Goal: Task Accomplishment & Management: Manage account settings

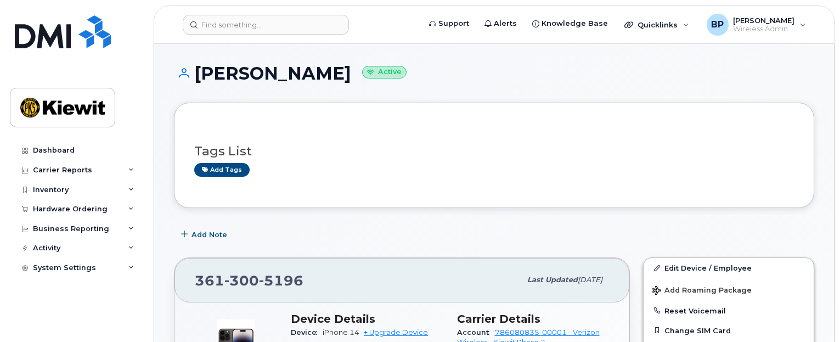
scroll to position [165, 0]
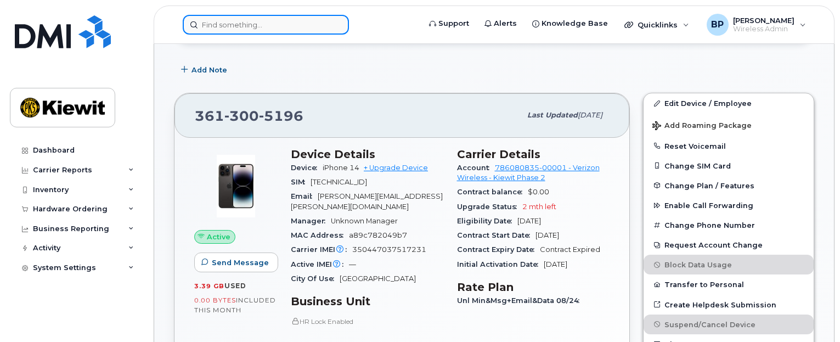
click at [242, 26] on input at bounding box center [266, 25] width 166 height 20
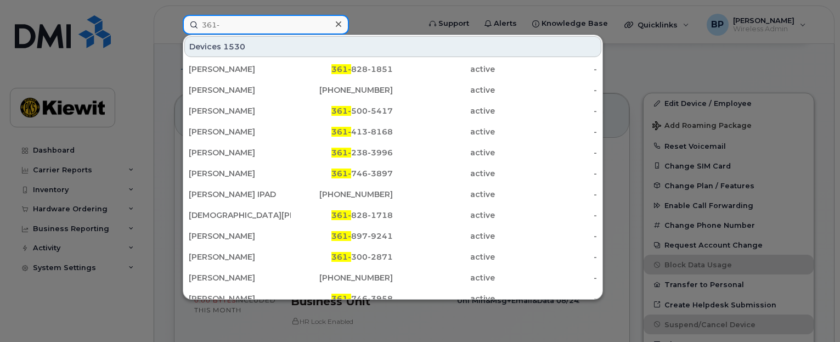
click at [246, 27] on input "361-" at bounding box center [266, 25] width 166 height 20
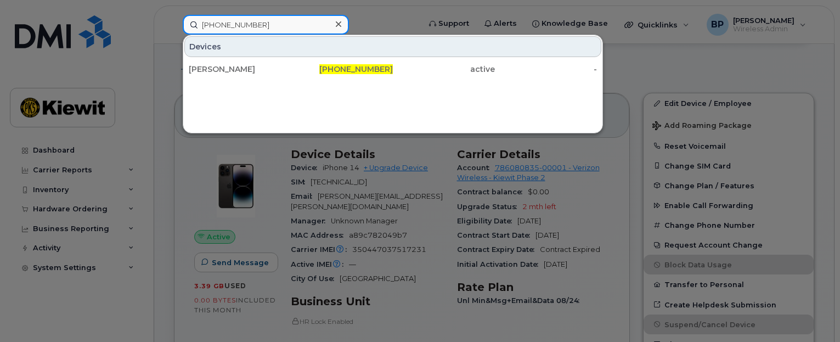
drag, startPoint x: 267, startPoint y: 26, endPoint x: 150, endPoint y: 10, distance: 118.4
click at [174, 15] on div "[PHONE_NUMBER] Devices [PERSON_NAME] [PHONE_NUMBER] active -" at bounding box center [297, 25] width 247 height 20
click at [274, 25] on input "[PHONE_NUMBER]" at bounding box center [266, 25] width 166 height 20
drag, startPoint x: 274, startPoint y: 25, endPoint x: 144, endPoint y: 19, distance: 129.6
click at [174, 19] on div "[PHONE_NUMBER] Devices [PERSON_NAME] [PHONE_NUMBER] active -" at bounding box center [297, 25] width 247 height 20
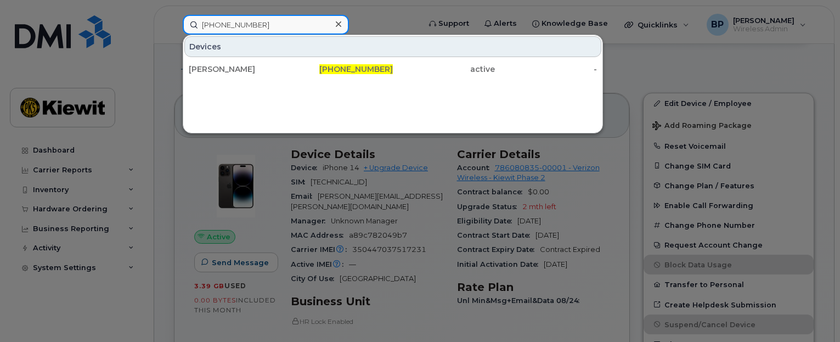
drag, startPoint x: 258, startPoint y: 26, endPoint x: 161, endPoint y: 11, distance: 98.8
click at [174, 15] on div "[PHONE_NUMBER] Devices [PERSON_NAME] [PHONE_NUMBER] active -" at bounding box center [297, 25] width 247 height 20
drag, startPoint x: 270, startPoint y: 22, endPoint x: 150, endPoint y: 13, distance: 119.9
click at [174, 15] on div "[PHONE_NUMBER] Devices [PERSON_NAME] [PHONE_NUMBER] active -" at bounding box center [297, 25] width 247 height 20
drag, startPoint x: 267, startPoint y: 30, endPoint x: 171, endPoint y: 5, distance: 98.6
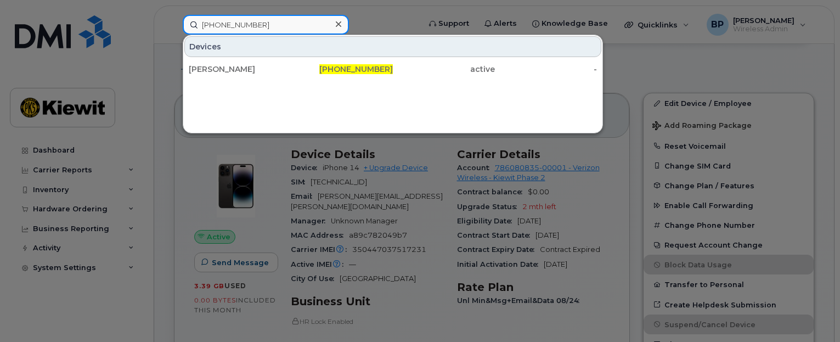
click at [174, 15] on div "[PHONE_NUMBER] Devices [PERSON_NAME] [PHONE_NUMBER] active -" at bounding box center [297, 25] width 247 height 20
drag, startPoint x: 271, startPoint y: 24, endPoint x: 151, endPoint y: 22, distance: 119.6
click at [174, 22] on div "[PHONE_NUMBER] Devices [PERSON_NAME] [PHONE_NUMBER] active -" at bounding box center [297, 25] width 247 height 20
drag, startPoint x: 259, startPoint y: 26, endPoint x: 193, endPoint y: 12, distance: 67.8
click at [193, 15] on div "[PHONE_NUMBER] Devices [PERSON_NAME] [PHONE_NUMBER] active -" at bounding box center [297, 25] width 247 height 20
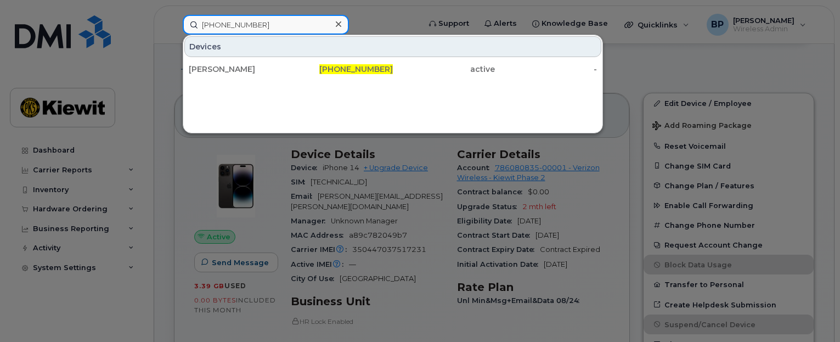
drag, startPoint x: 263, startPoint y: 25, endPoint x: 132, endPoint y: 13, distance: 131.6
click at [174, 15] on div "[PHONE_NUMBER] Devices [PERSON_NAME] [PHONE_NUMBER] active -" at bounding box center [297, 25] width 247 height 20
drag, startPoint x: 261, startPoint y: 26, endPoint x: 140, endPoint y: 9, distance: 121.4
click at [174, 15] on div "[PHONE_NUMBER] Devices [PERSON_NAME] [PHONE_NUMBER] active -" at bounding box center [297, 25] width 247 height 20
drag, startPoint x: 273, startPoint y: 27, endPoint x: 76, endPoint y: 15, distance: 197.4
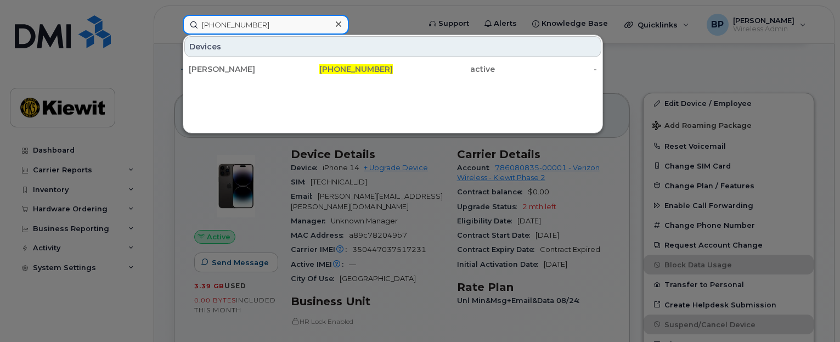
click at [174, 15] on div "[PHONE_NUMBER] Devices [PERSON_NAME] [PHONE_NUMBER] active -" at bounding box center [297, 25] width 247 height 20
drag, startPoint x: 286, startPoint y: 24, endPoint x: 154, endPoint y: 8, distance: 132.6
click at [174, 15] on div "[PHONE_NUMBER] Devices [PERSON_NAME] [PHONE_NUMBER] active -" at bounding box center [297, 25] width 247 height 20
drag, startPoint x: 262, startPoint y: 27, endPoint x: 159, endPoint y: 18, distance: 104.1
click at [174, 18] on div "[PHONE_NUMBER] Devices [PERSON_NAME] [PHONE_NUMBER] active -" at bounding box center [297, 25] width 247 height 20
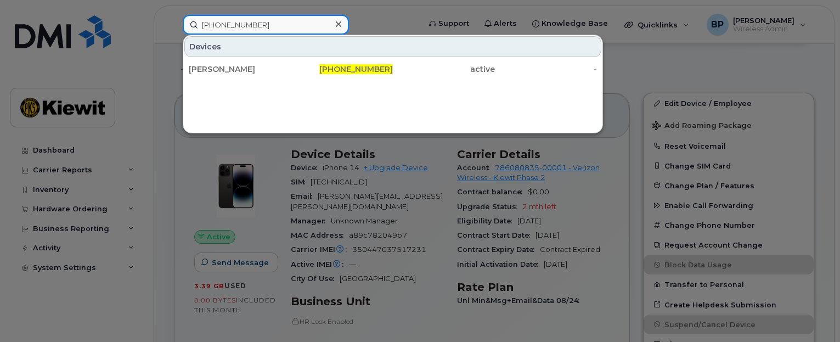
drag, startPoint x: 274, startPoint y: 22, endPoint x: 105, endPoint y: 15, distance: 169.1
click at [174, 15] on div "[PHONE_NUMBER] Devices [PERSON_NAME] [PHONE_NUMBER] active -" at bounding box center [297, 25] width 247 height 20
drag, startPoint x: 270, startPoint y: 20, endPoint x: 107, endPoint y: 11, distance: 163.8
click at [174, 15] on div "[PHONE_NUMBER] Devices [PERSON_NAME] [PHONE_NUMBER] active -" at bounding box center [297, 25] width 247 height 20
drag, startPoint x: 269, startPoint y: 25, endPoint x: 156, endPoint y: 19, distance: 112.6
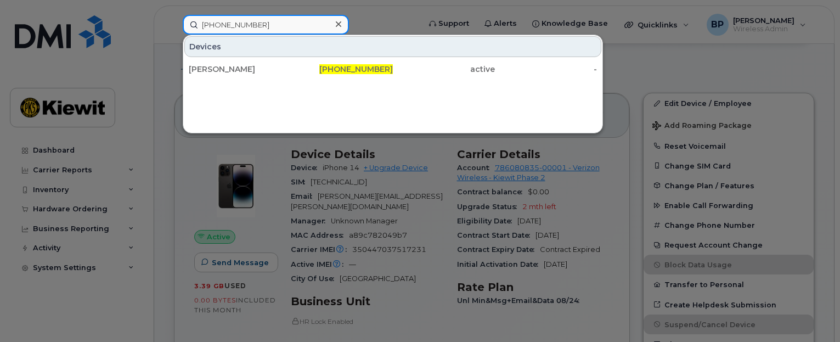
click at [174, 19] on div "[PHONE_NUMBER] Devices [PERSON_NAME] [PHONE_NUMBER] active -" at bounding box center [297, 25] width 247 height 20
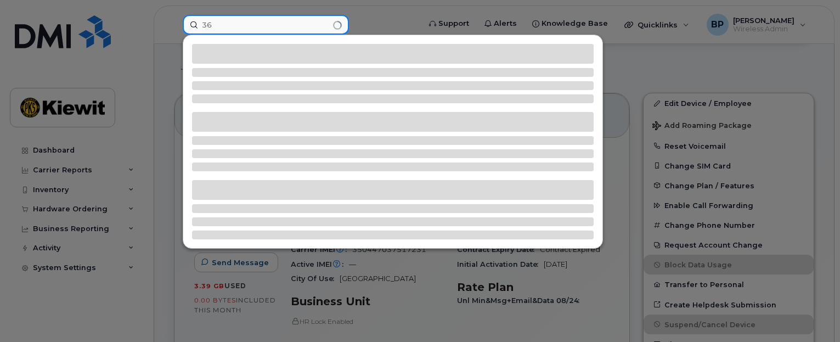
type input "3"
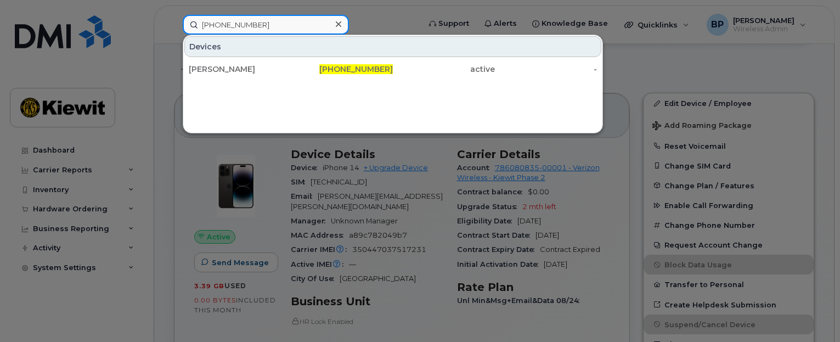
drag, startPoint x: 259, startPoint y: 27, endPoint x: 106, endPoint y: 8, distance: 154.3
click at [174, 15] on div "[PHONE_NUMBER] Devices [PERSON_NAME] [PHONE_NUMBER] active -" at bounding box center [297, 25] width 247 height 20
drag, startPoint x: 267, startPoint y: 22, endPoint x: 128, endPoint y: 5, distance: 139.8
click at [174, 15] on div "[PHONE_NUMBER] Devices [PERSON_NAME] [PHONE_NUMBER] active -" at bounding box center [297, 25] width 247 height 20
drag, startPoint x: 286, startPoint y: 24, endPoint x: 104, endPoint y: 13, distance: 182.5
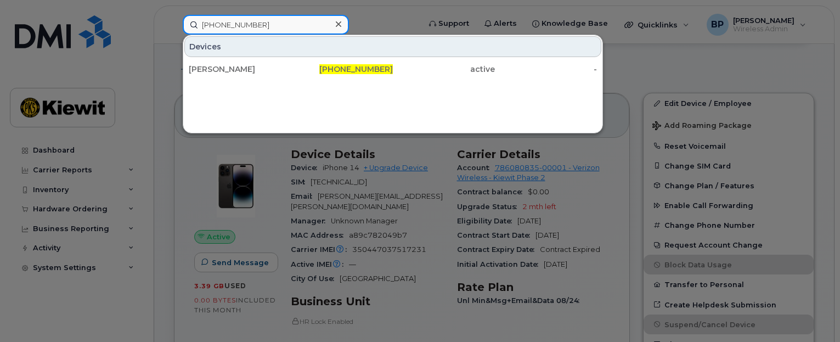
click at [174, 15] on div "[PHONE_NUMBER] [PERSON_NAME] [PHONE_NUMBER] active -" at bounding box center [297, 25] width 247 height 20
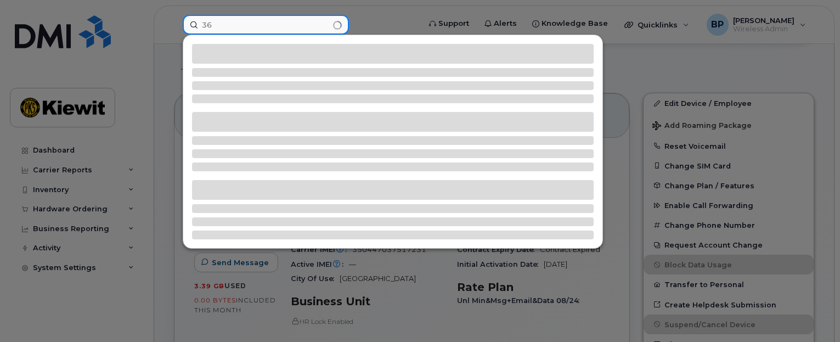
type input "3"
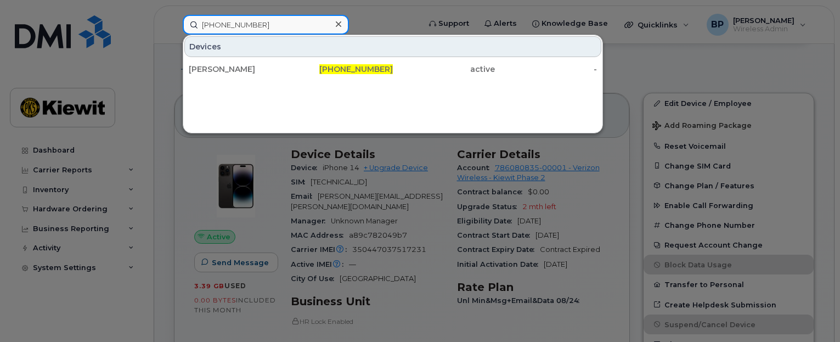
drag, startPoint x: 266, startPoint y: 30, endPoint x: 145, endPoint y: 14, distance: 122.2
click at [174, 15] on div "[PHONE_NUMBER] Devices [PERSON_NAME] [PHONE_NUMBER] active -" at bounding box center [297, 25] width 247 height 20
drag, startPoint x: 265, startPoint y: 27, endPoint x: 147, endPoint y: 10, distance: 119.1
click at [174, 15] on div "361385-0327 Devices [PERSON_NAME] 361 - 385-0327 active -" at bounding box center [297, 25] width 247 height 20
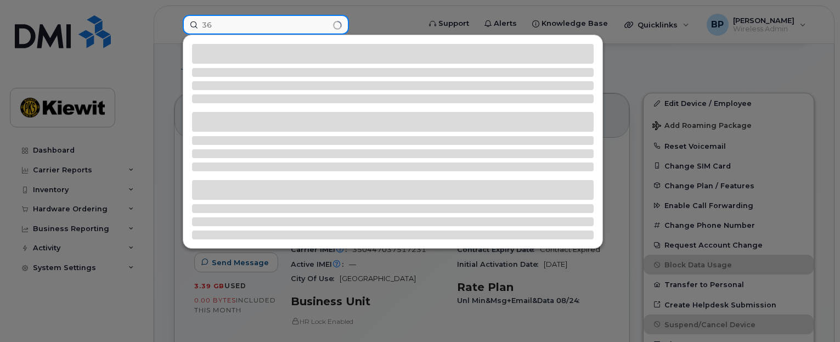
type input "3"
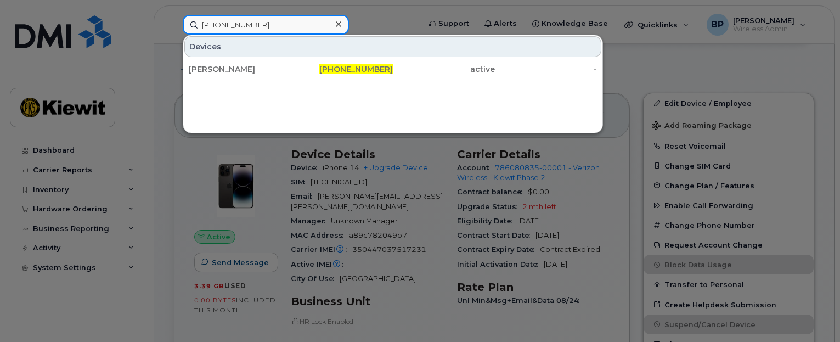
drag, startPoint x: 264, startPoint y: 26, endPoint x: 165, endPoint y: 8, distance: 100.4
click at [174, 15] on div "[PHONE_NUMBER] Devices [PERSON_NAME] [PHONE_NUMBER] active -" at bounding box center [297, 25] width 247 height 20
drag, startPoint x: 261, startPoint y: 27, endPoint x: 189, endPoint y: 9, distance: 73.6
click at [189, 15] on div "[PHONE_NUMBER] Devices [PERSON_NAME] [PHONE_NUMBER] active -" at bounding box center [297, 25] width 247 height 20
drag, startPoint x: 265, startPoint y: 25, endPoint x: 174, endPoint y: 12, distance: 91.5
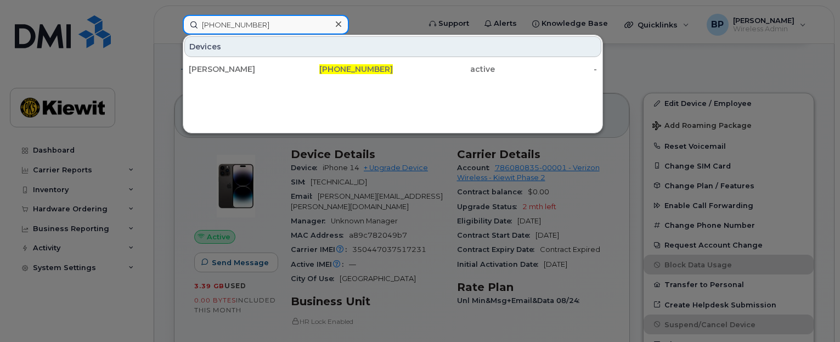
click at [174, 15] on div "[PHONE_NUMBER] Devices [PERSON_NAME] [PHONE_NUMBER] active -" at bounding box center [297, 25] width 247 height 20
drag, startPoint x: 273, startPoint y: 30, endPoint x: 99, endPoint y: -3, distance: 176.5
drag, startPoint x: 257, startPoint y: 24, endPoint x: 163, endPoint y: 17, distance: 94.6
click at [174, 17] on div "[PHONE_NUMBER] Devices [PERSON_NAME] [PHONE_NUMBER] active -" at bounding box center [297, 25] width 247 height 20
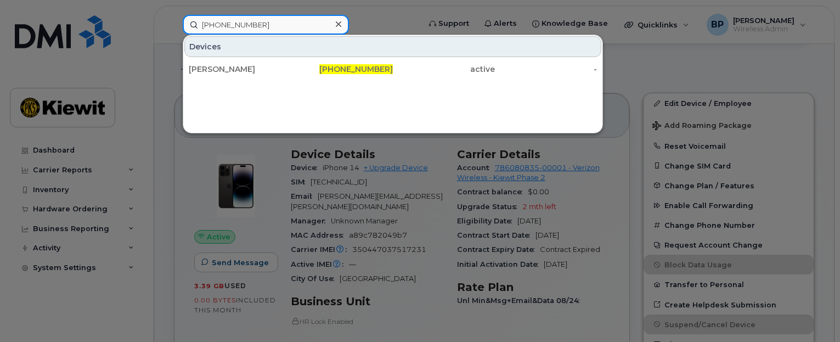
drag, startPoint x: 267, startPoint y: 23, endPoint x: 141, endPoint y: 4, distance: 127.1
click at [174, 15] on div "[PHONE_NUMBER] Devices [PERSON_NAME] [PHONE_NUMBER] active -" at bounding box center [297, 25] width 247 height 20
drag, startPoint x: 266, startPoint y: 21, endPoint x: 150, endPoint y: 8, distance: 116.4
click at [174, 15] on div "[PHONE_NUMBER] Devices [PERSON_NAME] [PHONE_NUMBER] active -" at bounding box center [297, 25] width 247 height 20
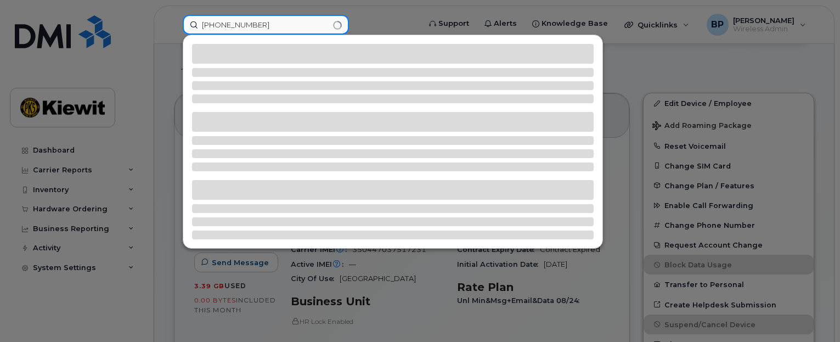
type input "[PHONE_NUMBER]"
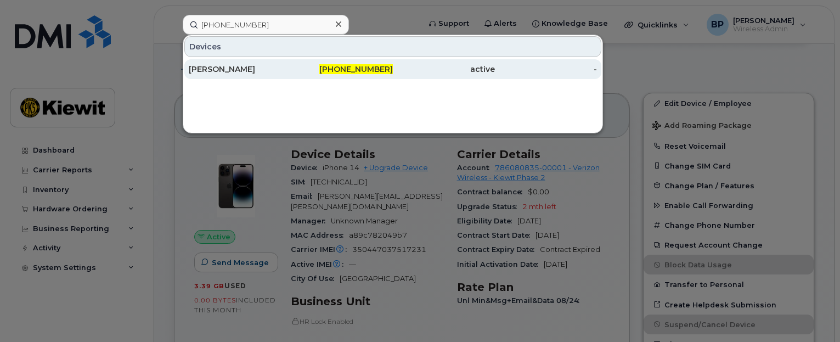
click at [223, 63] on div "[PERSON_NAME]" at bounding box center [240, 69] width 102 height 20
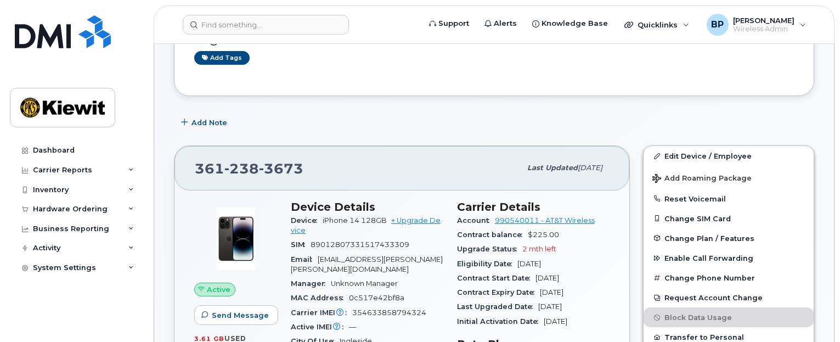
scroll to position [165, 0]
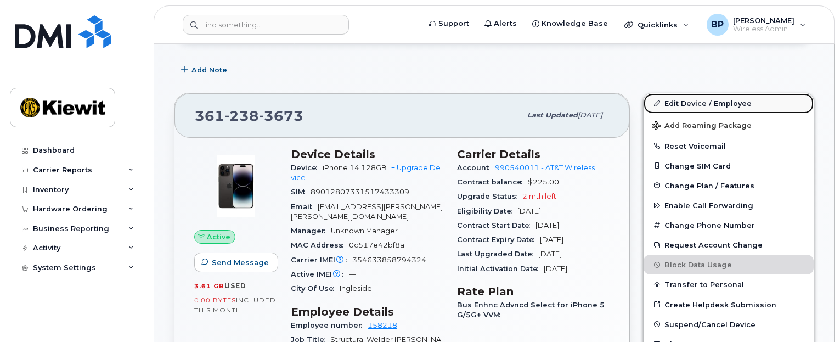
click at [691, 99] on link "Edit Device / Employee" at bounding box center [729, 103] width 170 height 20
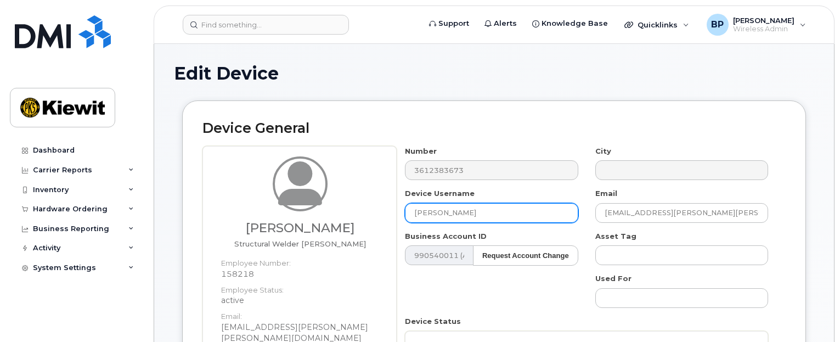
click at [431, 212] on input "[PERSON_NAME]" at bounding box center [491, 213] width 173 height 20
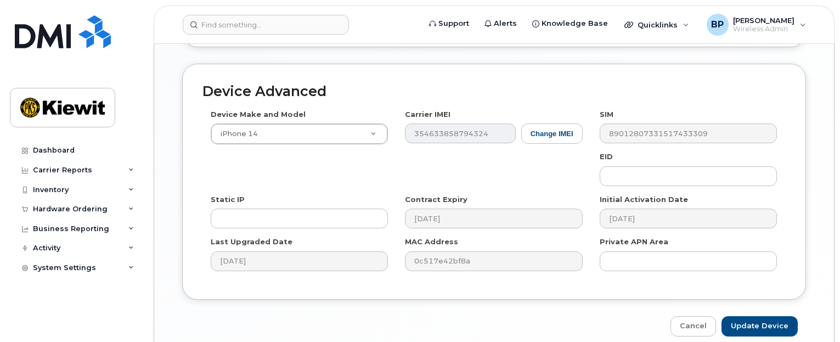
scroll to position [816, 0]
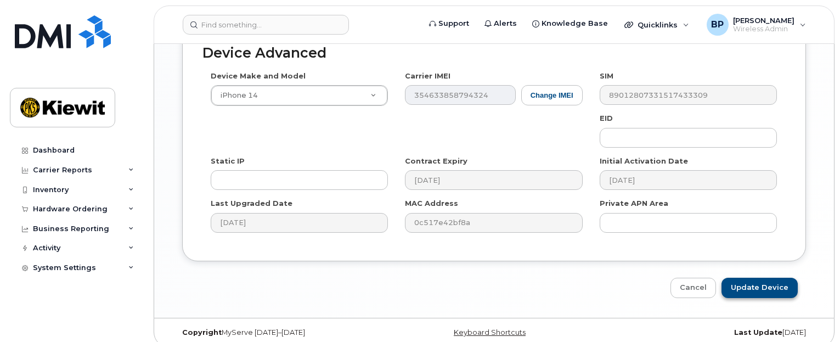
type input "JOSE GU HERNANDEZ"
click at [750, 278] on input "Update Device" at bounding box center [759, 288] width 76 height 20
type input "Saving..."
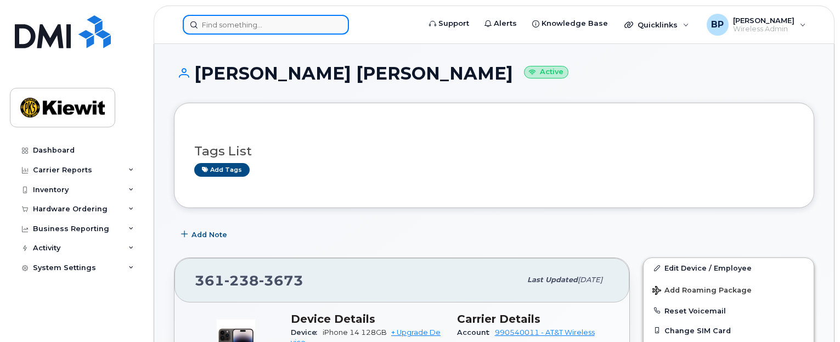
click at [283, 27] on input at bounding box center [266, 25] width 166 height 20
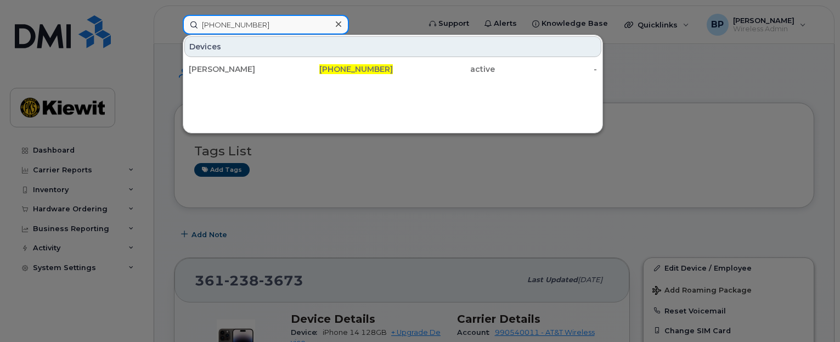
drag, startPoint x: 267, startPoint y: 26, endPoint x: 120, endPoint y: 3, distance: 148.8
click at [174, 15] on div "361-385-0344 Devices EFRAIN VASQUEZ 361-385-0344 active -" at bounding box center [297, 25] width 247 height 20
drag, startPoint x: 257, startPoint y: 26, endPoint x: 127, endPoint y: 7, distance: 131.0
click at [174, 15] on div "361-828-1176 Devices PHILLIP BLAIR 361-828-1176 active -" at bounding box center [297, 25] width 247 height 20
drag, startPoint x: 259, startPoint y: 21, endPoint x: 126, endPoint y: 21, distance: 133.3
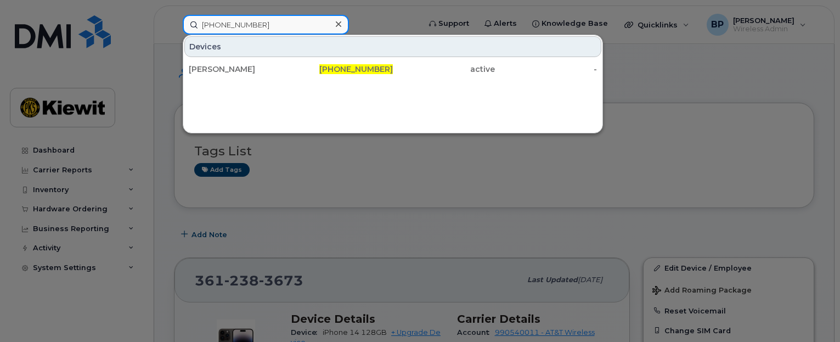
click at [174, 21] on div "361-385-0129 Devices DANNY MARTINEZ SR 361-385-0129 active -" at bounding box center [297, 25] width 247 height 20
drag, startPoint x: 266, startPoint y: 27, endPoint x: 151, endPoint y: 15, distance: 115.3
click at [174, 15] on div "361-828-1246 Devices ADRIAN MENDOZA 361-828-1246 active -" at bounding box center [297, 25] width 247 height 20
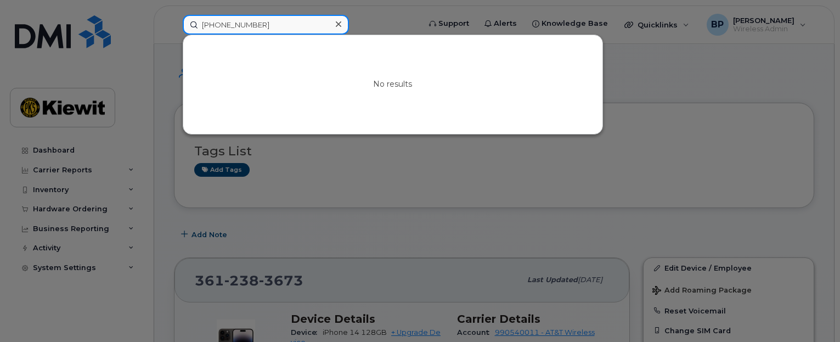
click at [266, 25] on input "361-385-3477" at bounding box center [266, 25] width 166 height 20
drag, startPoint x: 266, startPoint y: 25, endPoint x: 145, endPoint y: 12, distance: 120.9
click at [174, 15] on div "361-385-3477 No results" at bounding box center [297, 25] width 247 height 20
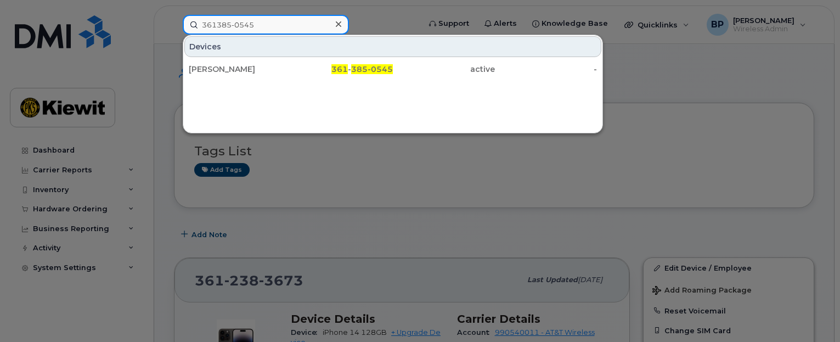
drag, startPoint x: 259, startPoint y: 26, endPoint x: 167, endPoint y: 14, distance: 93.5
click at [174, 15] on div "361385-0545 Devices MICHAEL CASTILLO 361 - 385-0545 active -" at bounding box center [297, 25] width 247 height 20
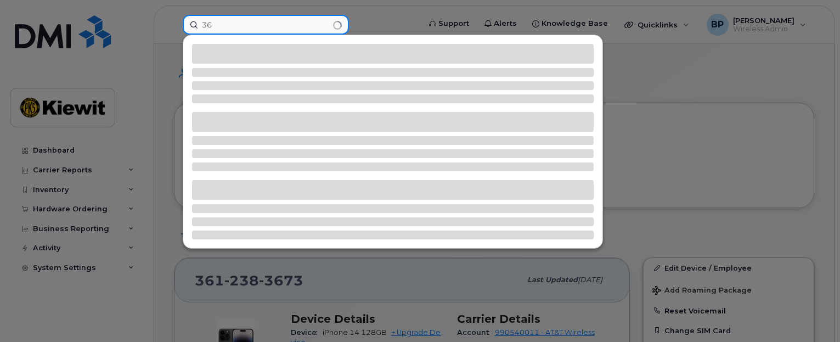
type input "3"
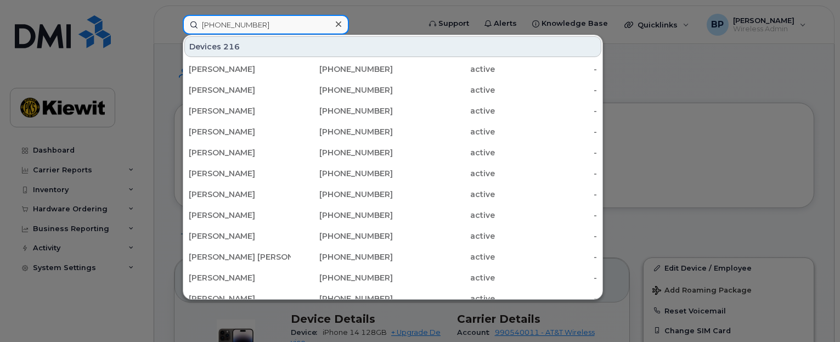
type input "361-238-3965"
